Goal: Browse casually: Explore the website without a specific task or goal

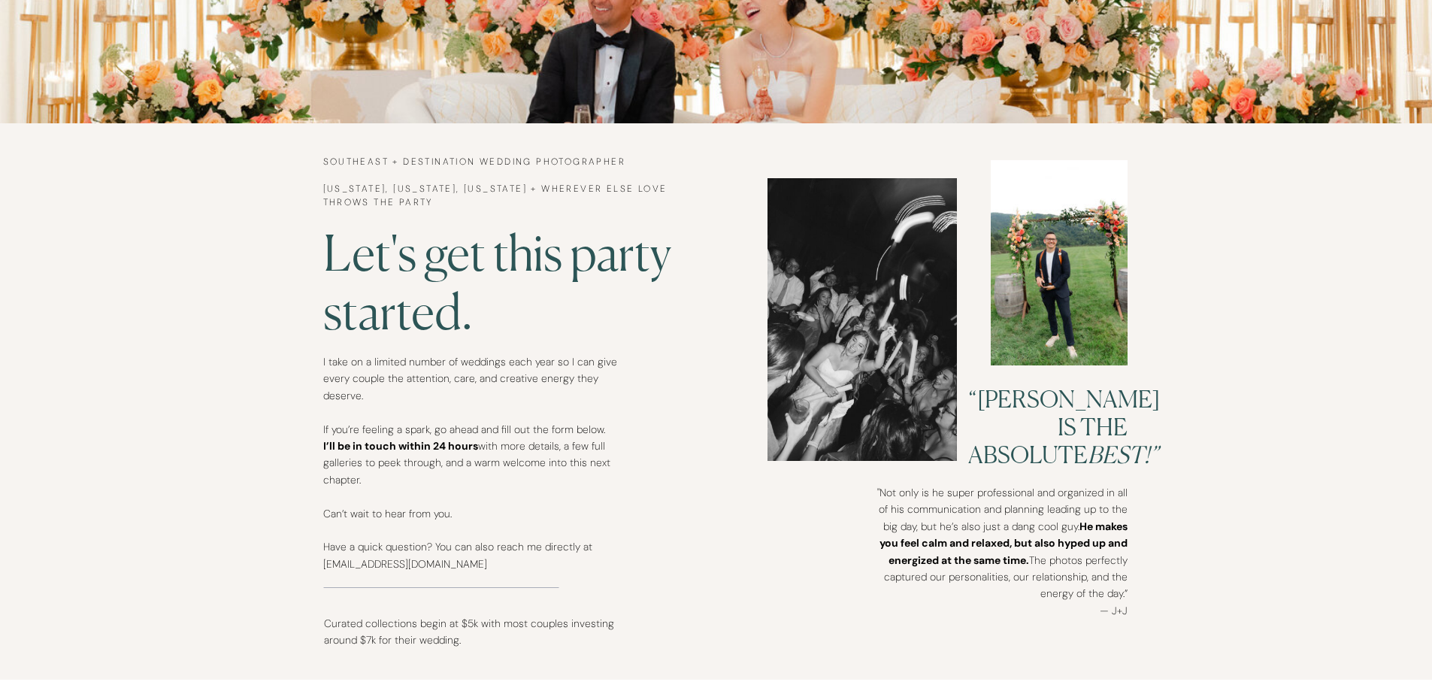
scroll to position [677, 0]
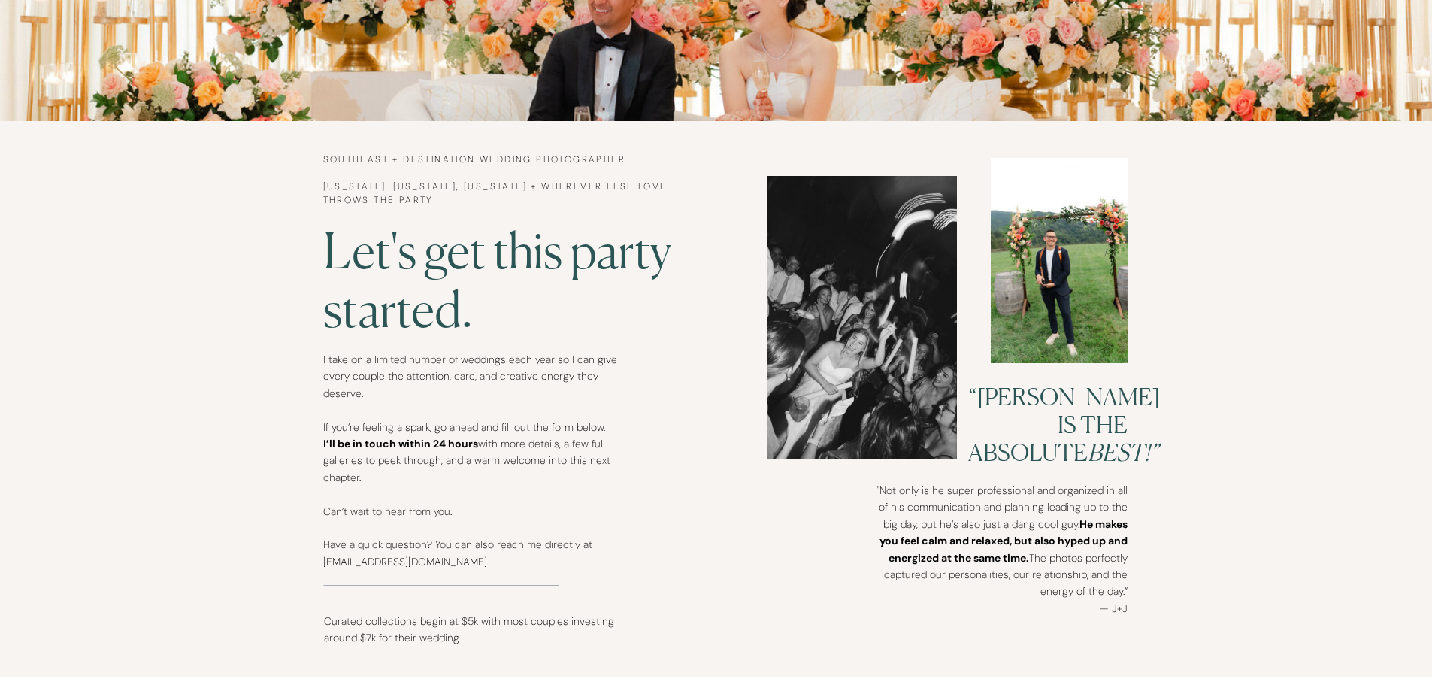
click at [1102, 292] on div at bounding box center [1059, 260] width 137 height 205
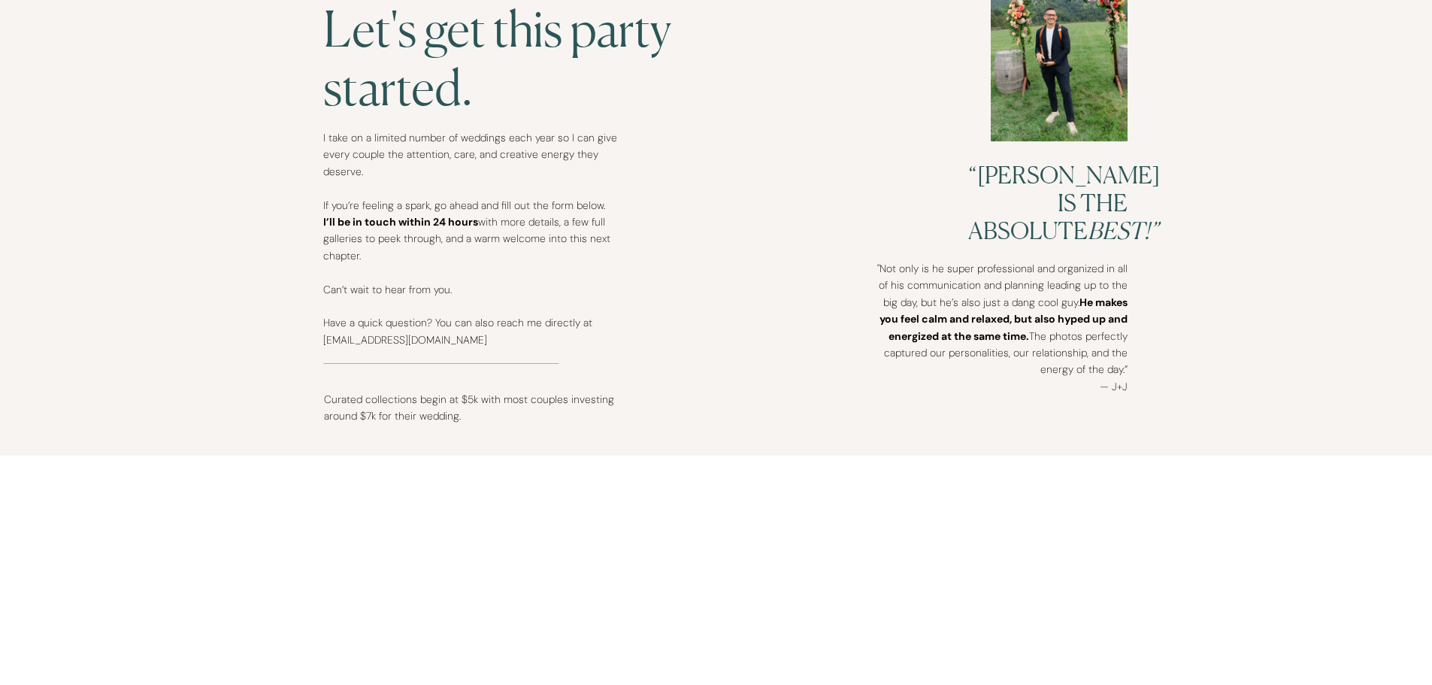
scroll to position [902, 0]
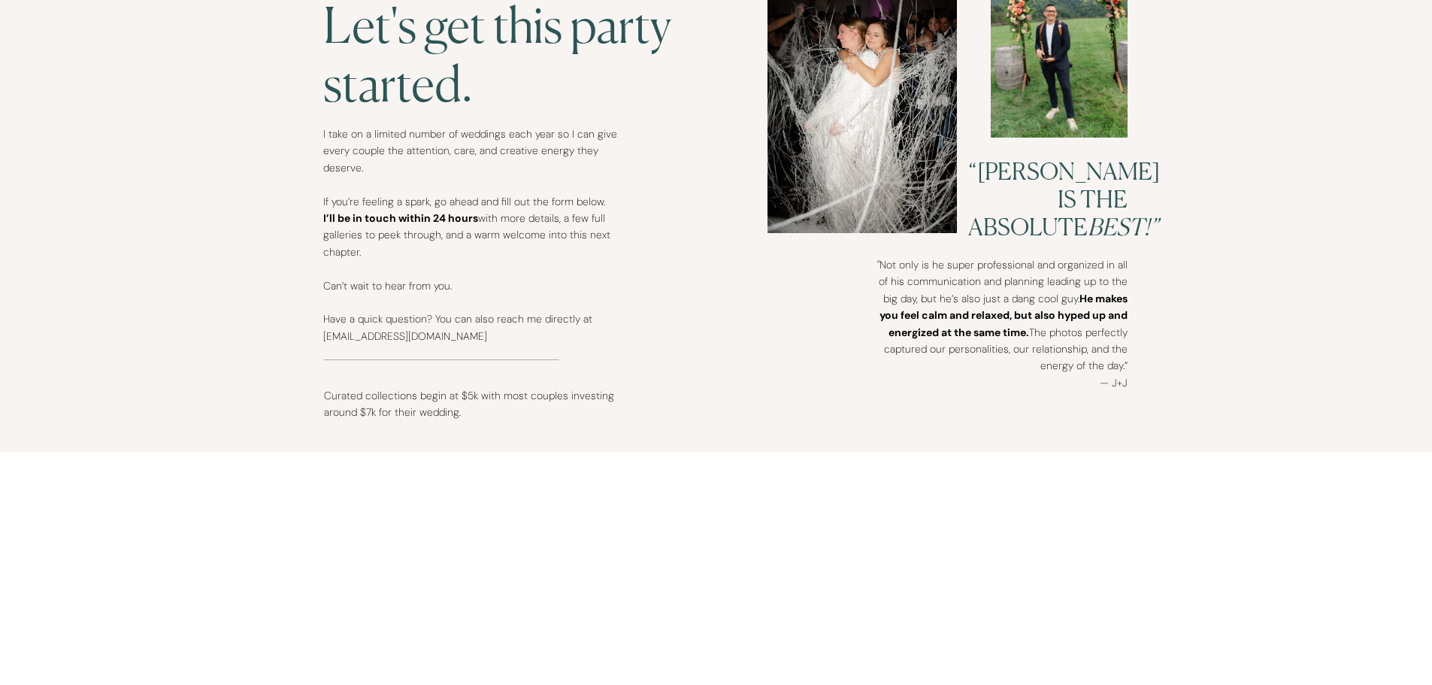
click at [697, 419] on div "contact INFO Portfolio about HOME Let's get this party started. I take on a lim…" at bounding box center [716, 341] width 1432 height 2486
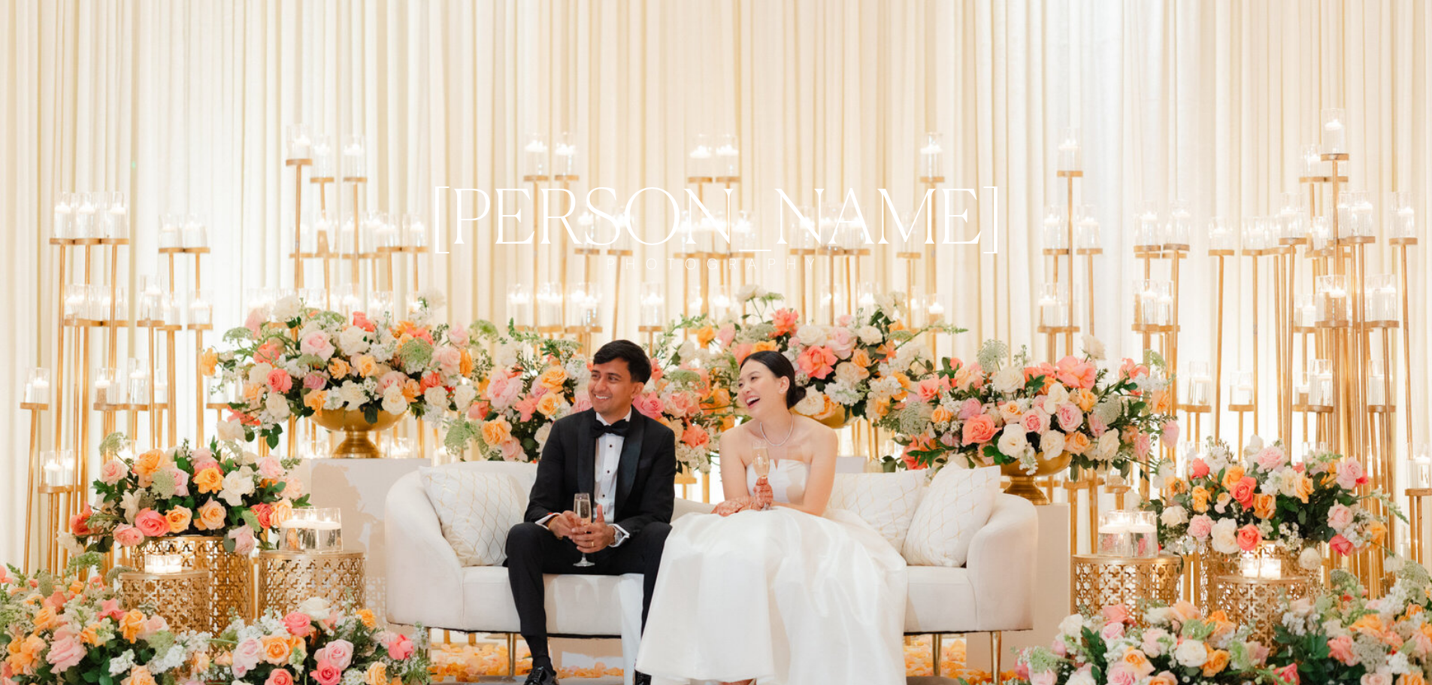
scroll to position [0, 0]
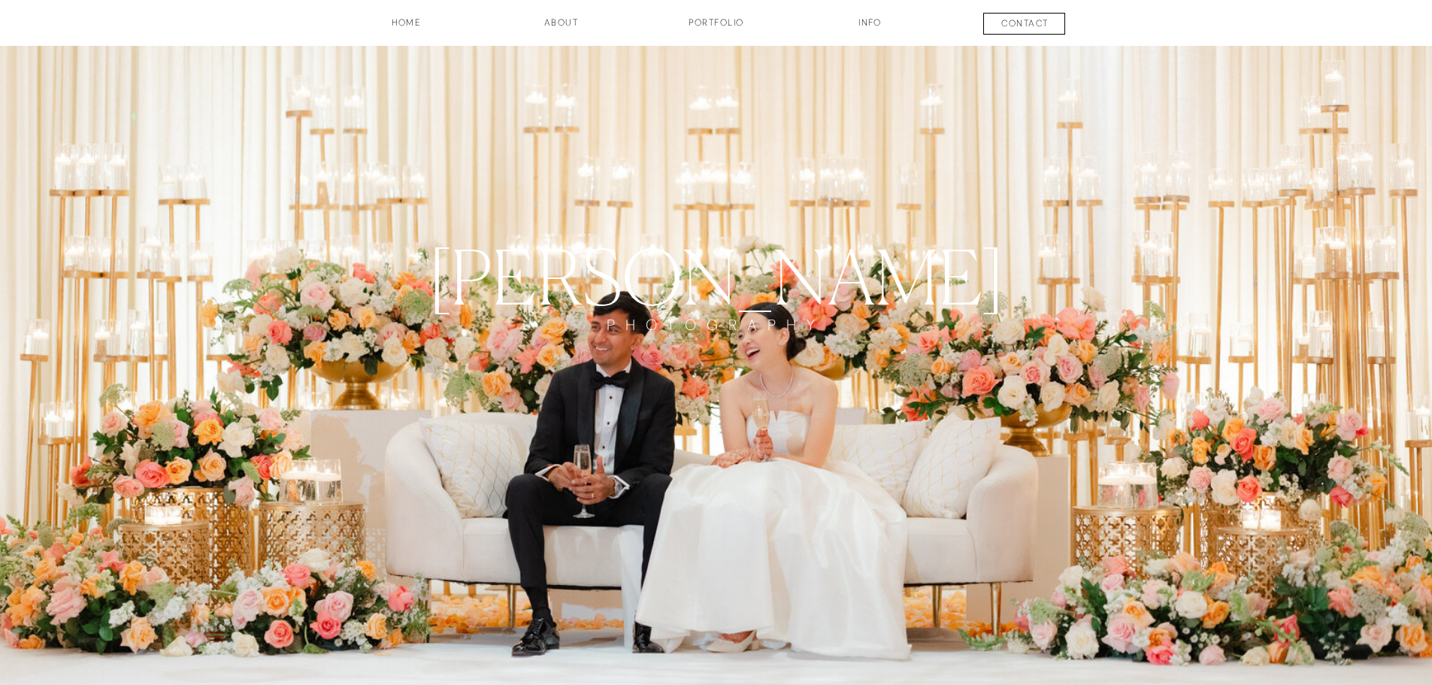
click at [722, 30] on h3 "Portfolio" at bounding box center [716, 29] width 111 height 26
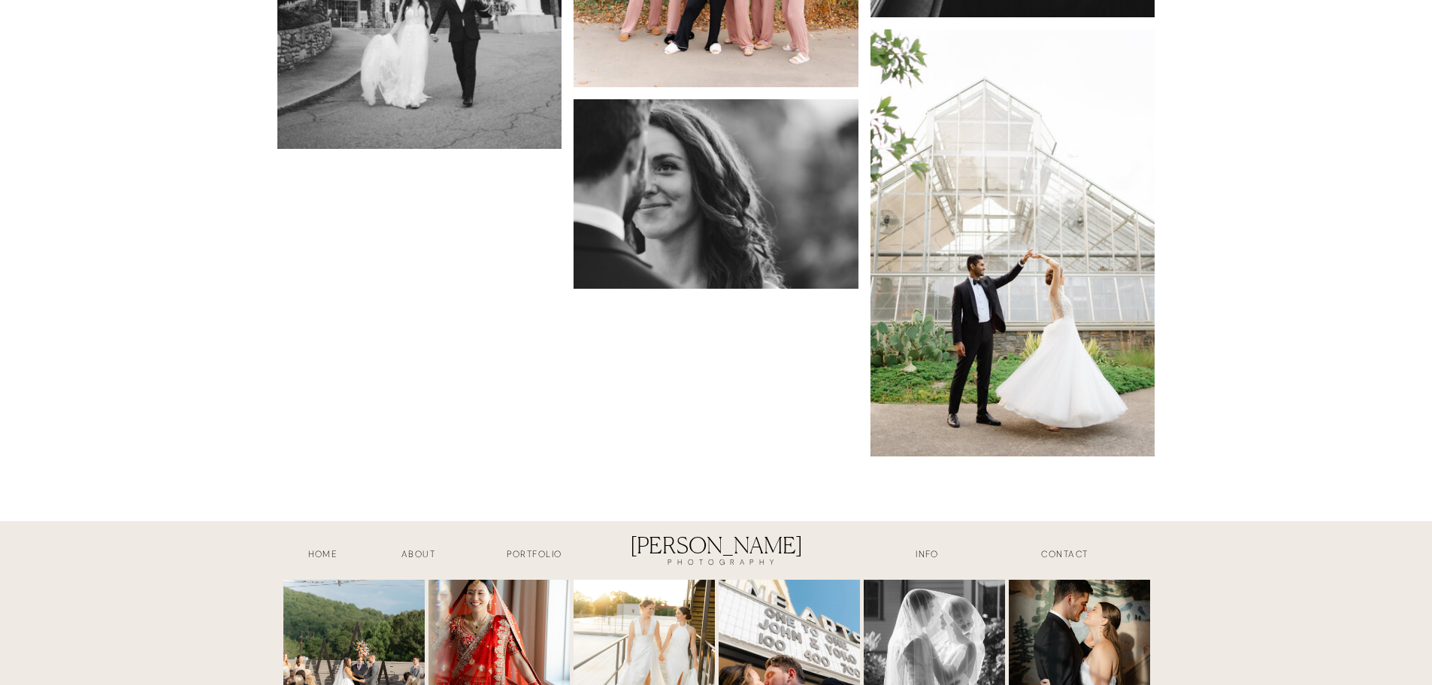
scroll to position [16324, 0]
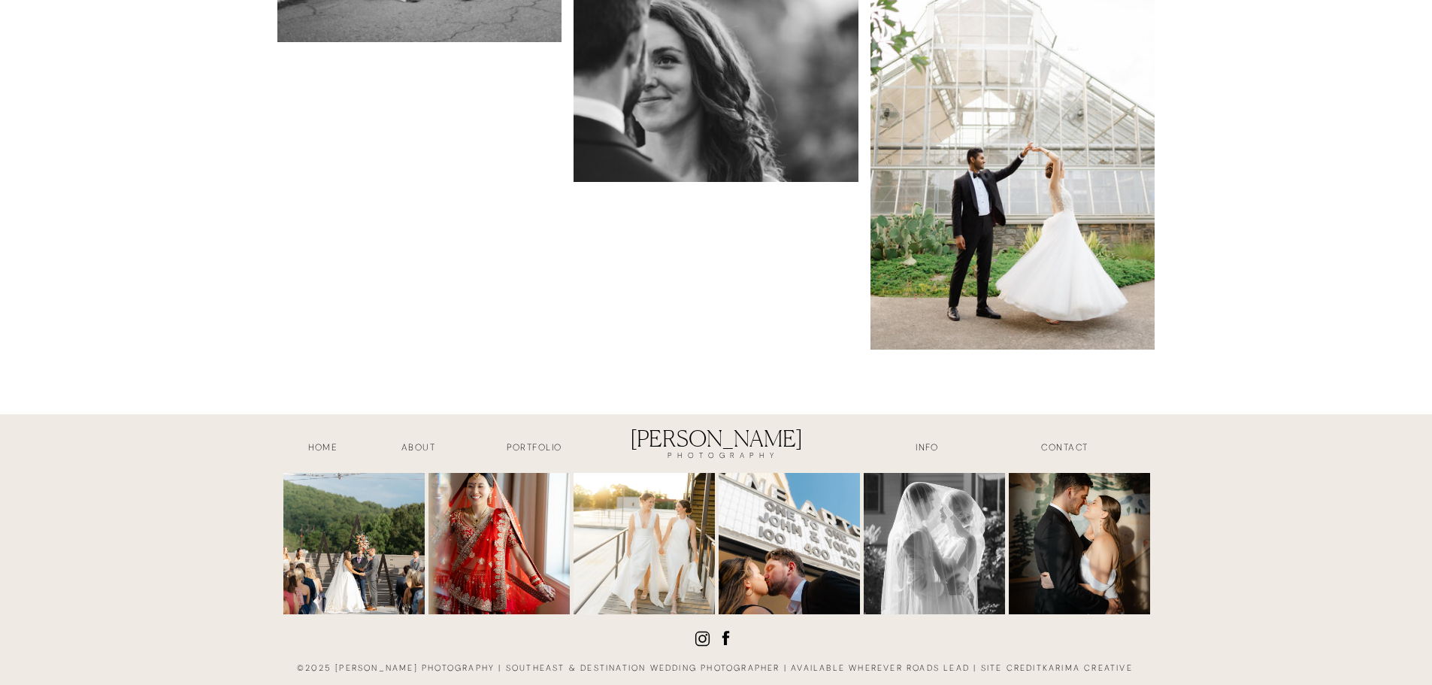
click at [1019, 316] on img at bounding box center [1013, 136] width 285 height 427
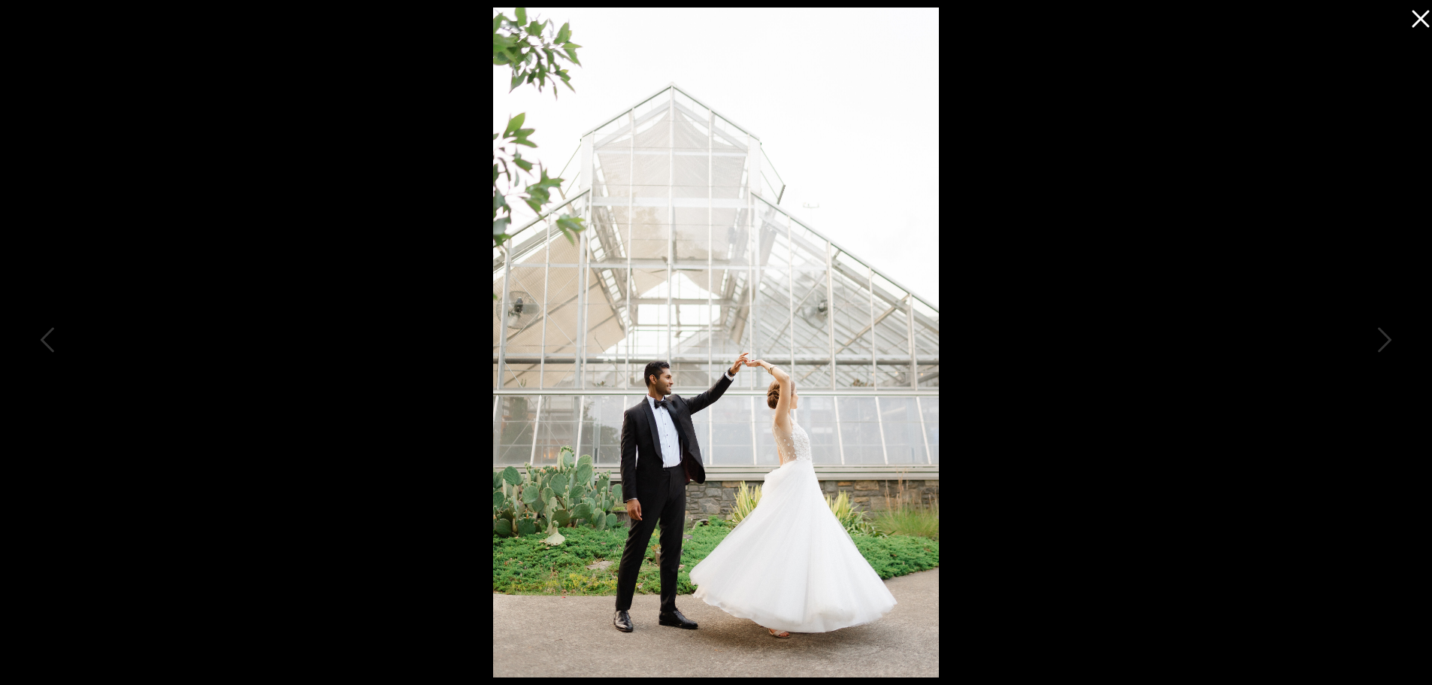
click at [671, 392] on img at bounding box center [716, 343] width 447 height 670
click at [674, 385] on img at bounding box center [716, 343] width 447 height 670
click at [677, 383] on img at bounding box center [716, 343] width 447 height 670
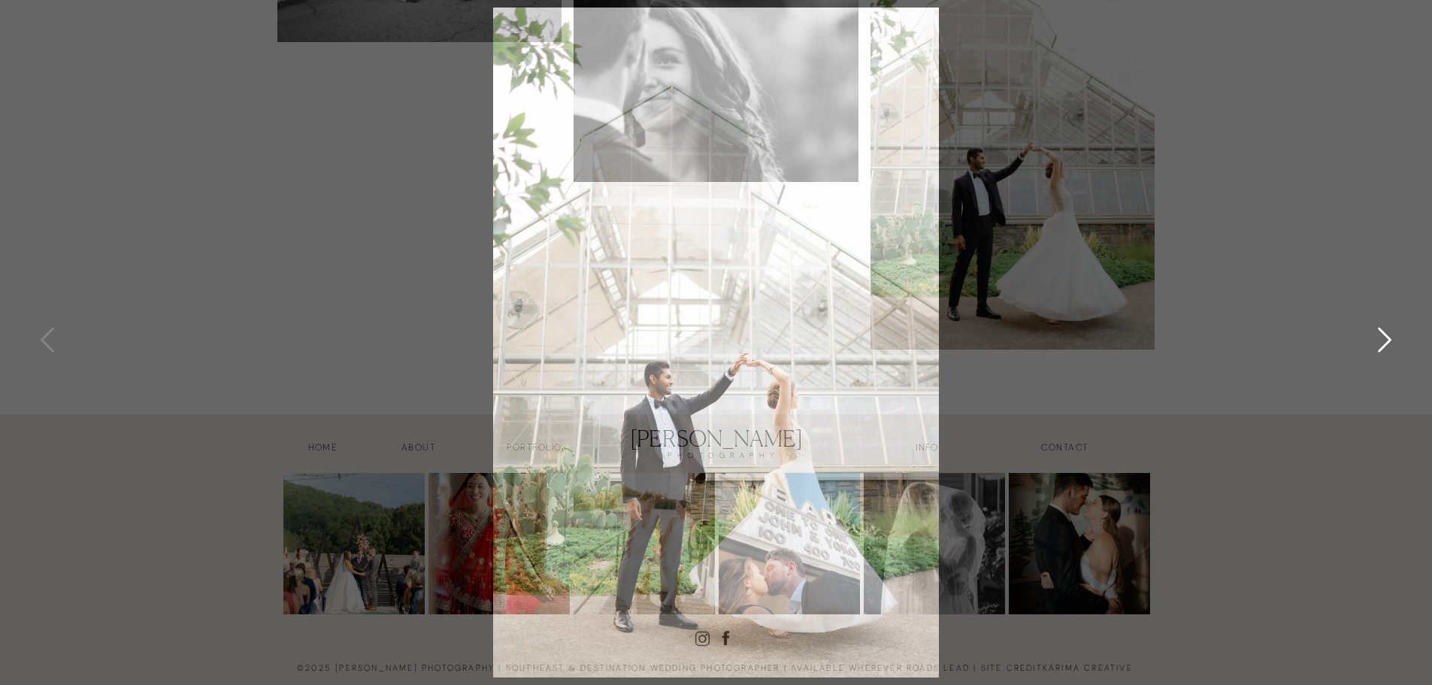
click at [1119, 369] on div at bounding box center [716, 342] width 1432 height 685
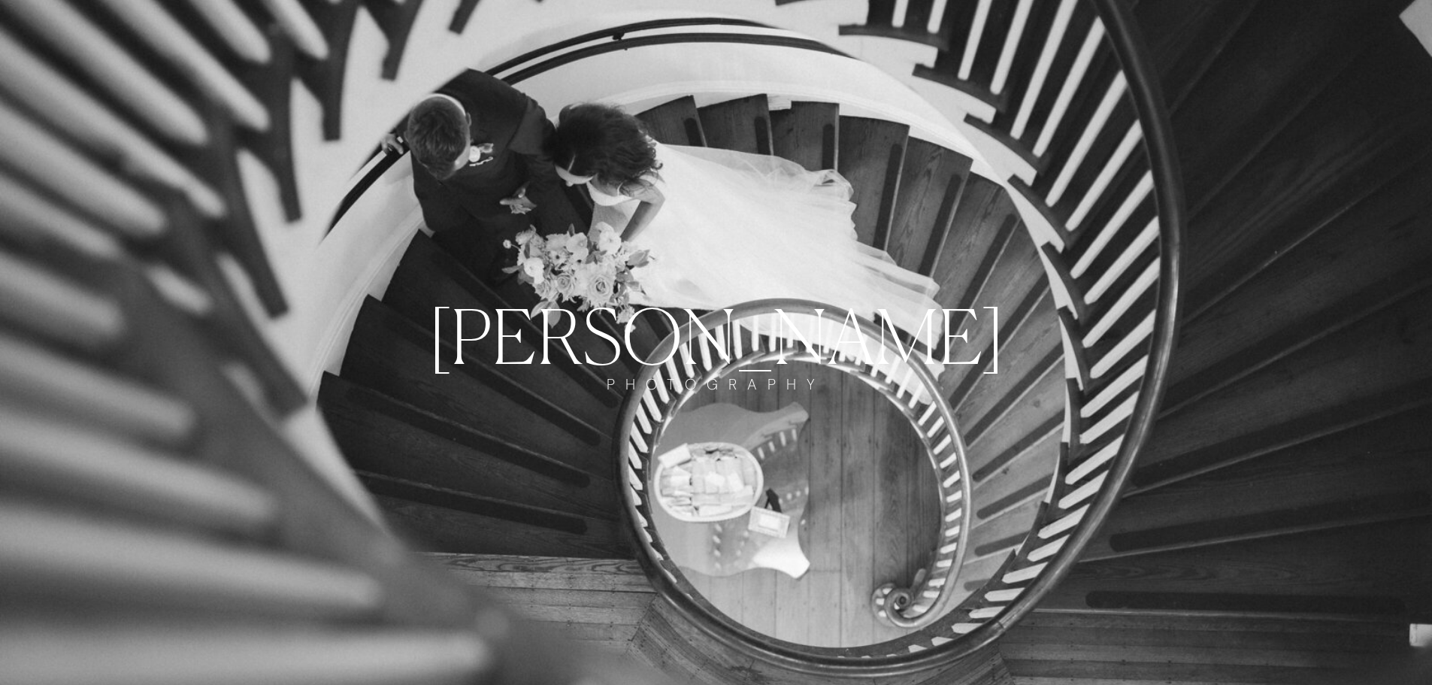
scroll to position [0, 0]
